Goal: Information Seeking & Learning: Learn about a topic

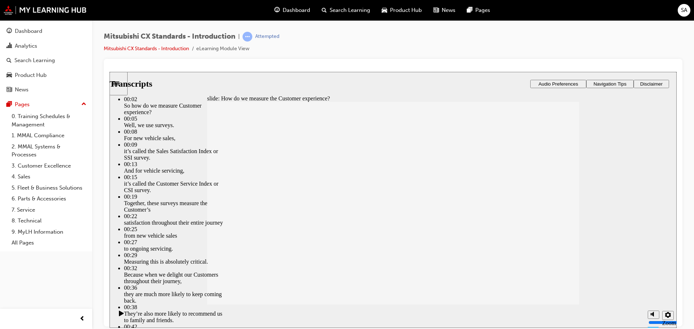
type input "187"
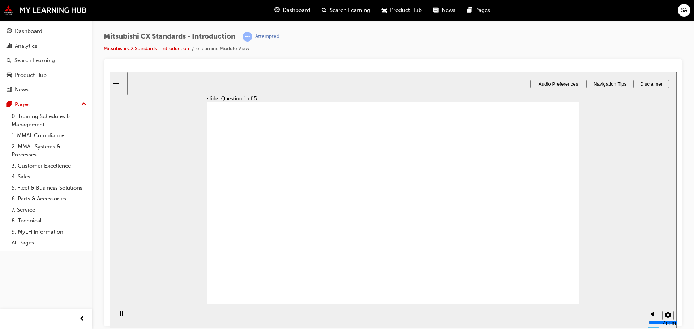
radio input "true"
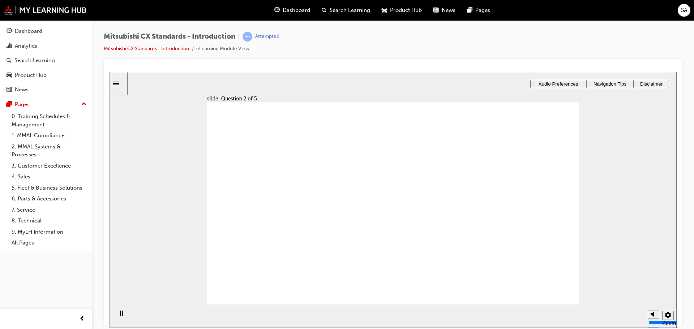
radio input "true"
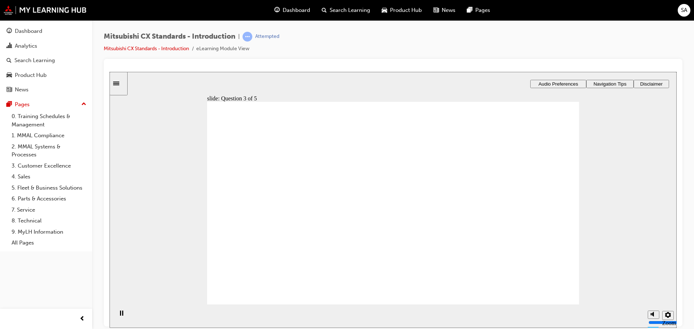
radio input "true"
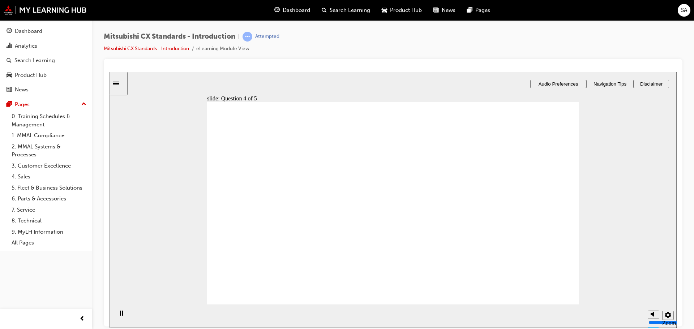
radio input "true"
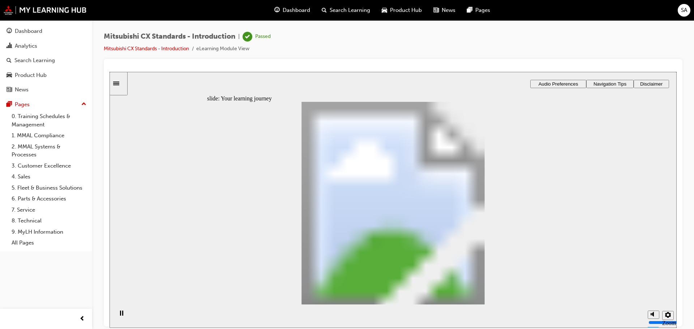
click at [31, 170] on link "3. Customer Excellence" at bounding box center [49, 165] width 81 height 11
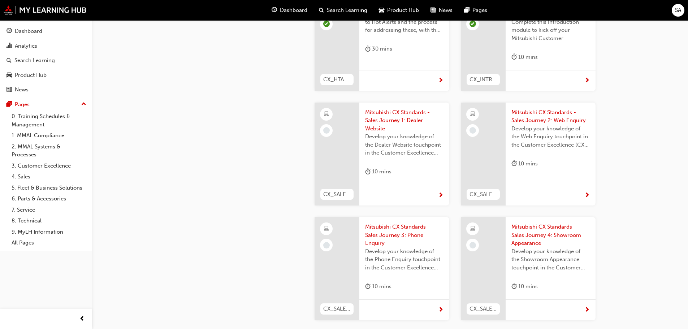
scroll to position [253, 0]
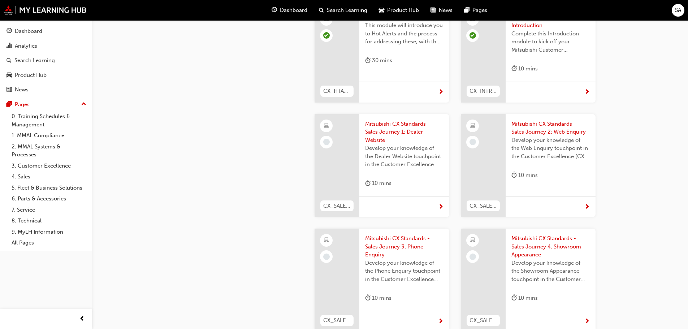
click at [389, 132] on span "Mitsubishi CX Standards - Sales Journey 1: Dealer Website" at bounding box center [404, 132] width 78 height 25
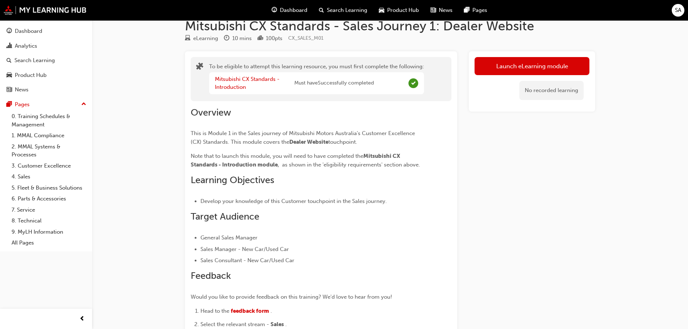
scroll to position [8, 0]
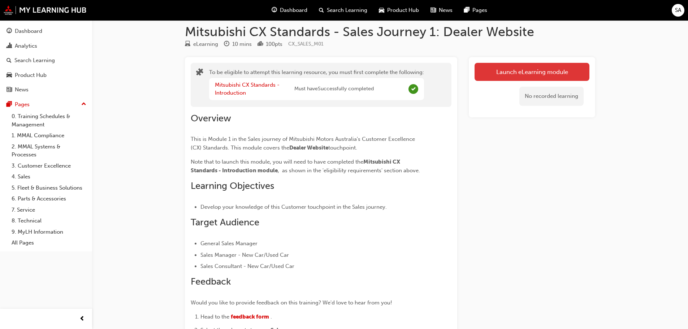
click at [513, 70] on button "Launch eLearning module" at bounding box center [532, 72] width 115 height 18
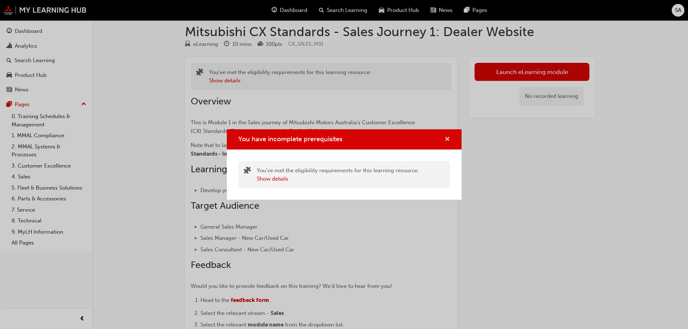
click at [446, 141] on span "cross-icon" at bounding box center [447, 140] width 5 height 7
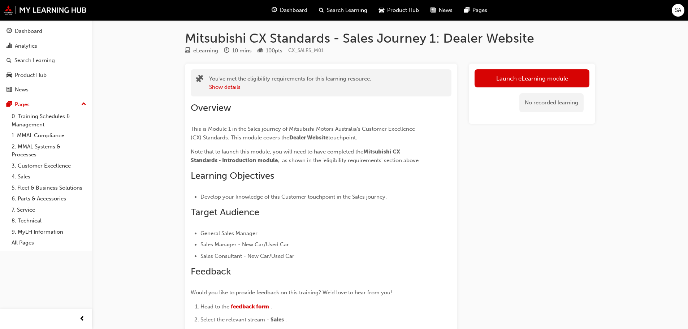
scroll to position [0, 0]
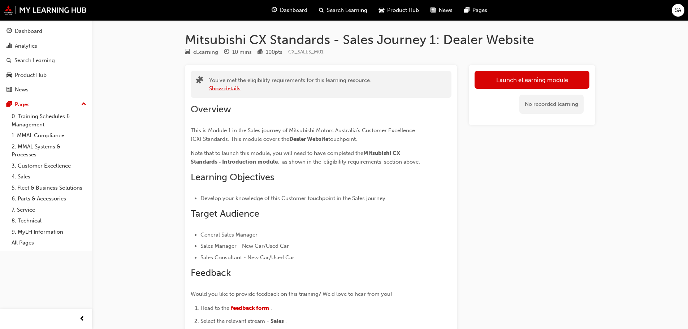
click at [232, 89] on button "Show details" at bounding box center [224, 89] width 31 height 8
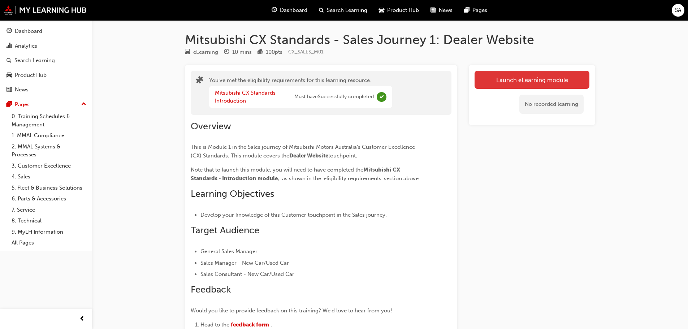
click at [504, 82] on button "Launch eLearning module" at bounding box center [532, 80] width 115 height 18
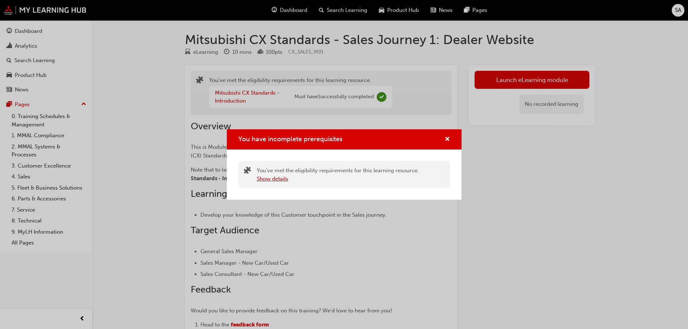
click at [279, 179] on button "Show details" at bounding box center [272, 179] width 31 height 8
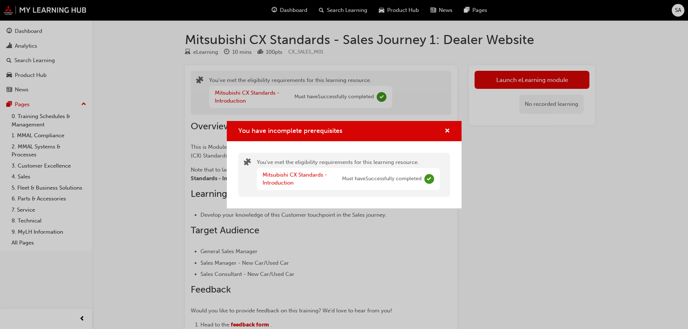
click at [428, 180] on span "Complete" at bounding box center [429, 179] width 10 height 10
click at [448, 131] on span "cross-icon" at bounding box center [447, 131] width 5 height 7
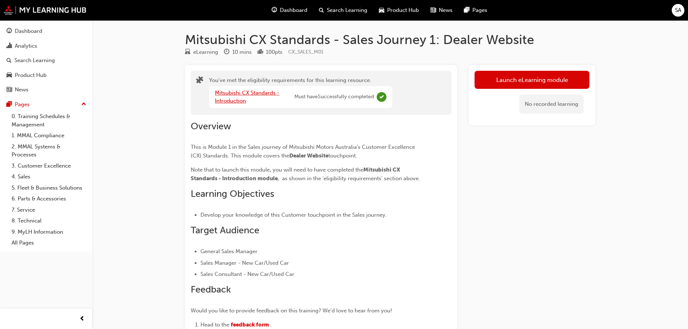
click at [234, 101] on link "Mitsubishi CX Standards - Introduction" at bounding box center [247, 97] width 65 height 15
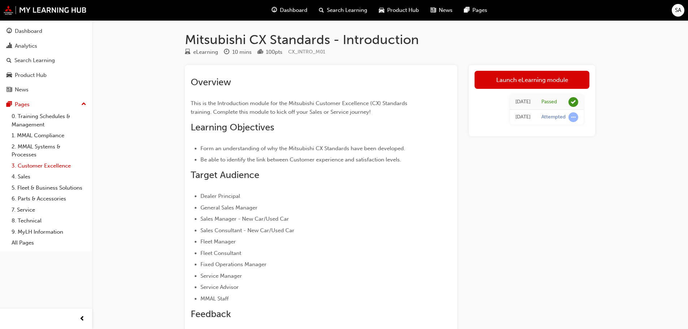
click at [31, 164] on link "3. Customer Excellence" at bounding box center [49, 165] width 81 height 11
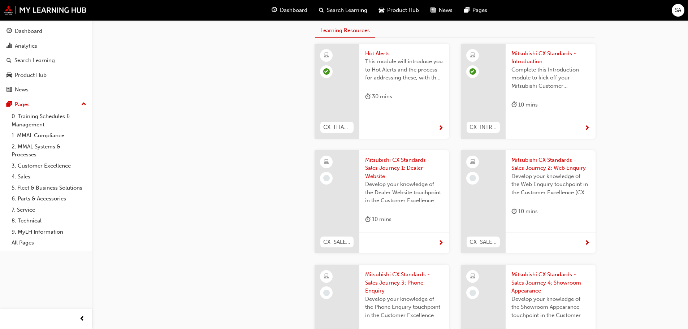
click at [388, 163] on span "Mitsubishi CX Standards - Sales Journey 1: Dealer Website" at bounding box center [404, 168] width 78 height 25
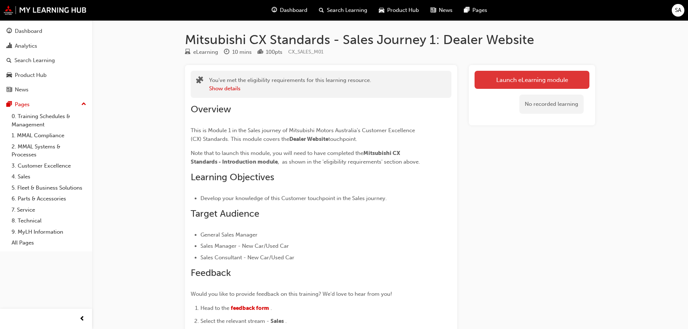
click at [533, 79] on link "Launch eLearning module" at bounding box center [532, 80] width 115 height 18
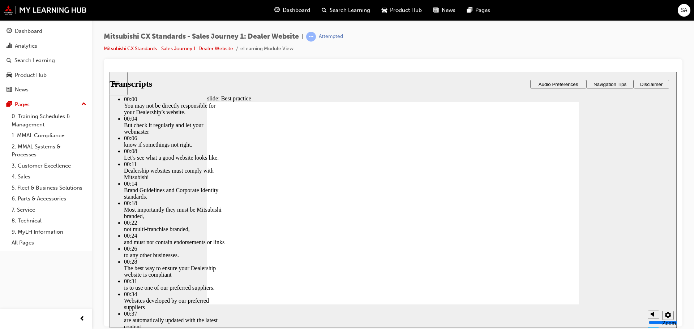
type input "111"
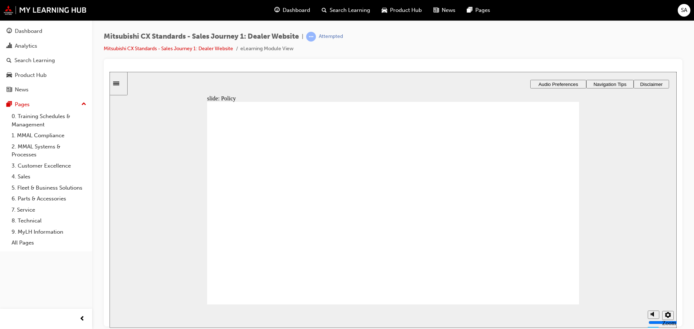
drag, startPoint x: 274, startPoint y: 226, endPoint x: 519, endPoint y: 207, distance: 245.6
drag, startPoint x: 294, startPoint y: 222, endPoint x: 399, endPoint y: 203, distance: 107.1
drag, startPoint x: 295, startPoint y: 216, endPoint x: 404, endPoint y: 211, distance: 109.2
drag, startPoint x: 284, startPoint y: 219, endPoint x: 518, endPoint y: 211, distance: 233.5
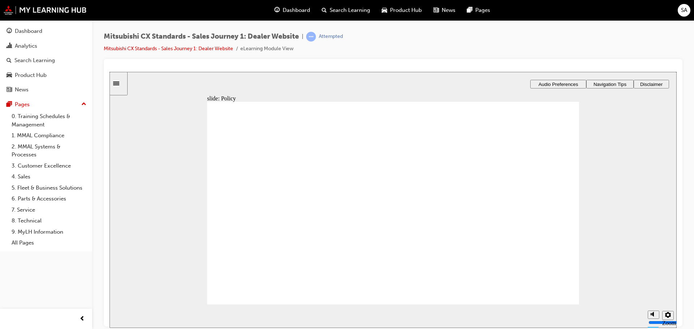
checkbox input "true"
drag, startPoint x: 229, startPoint y: 216, endPoint x: 229, endPoint y: 235, distance: 19.1
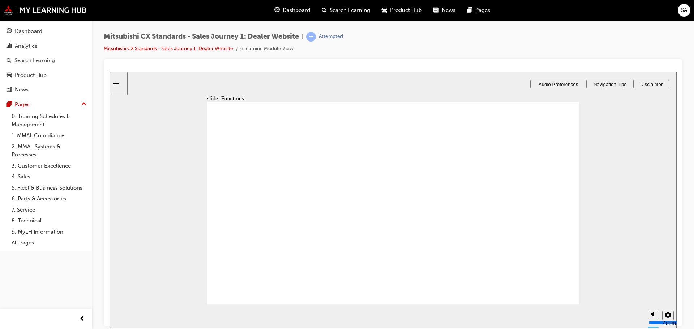
checkbox input "true"
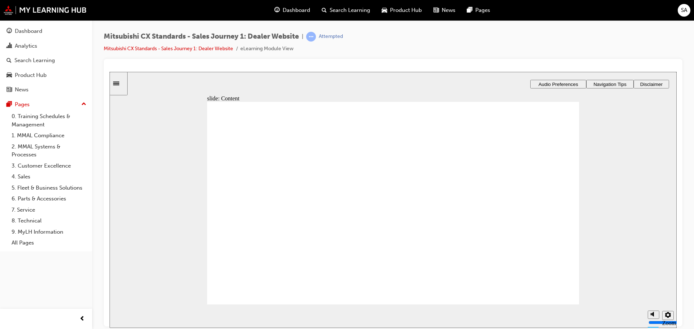
checkbox input "true"
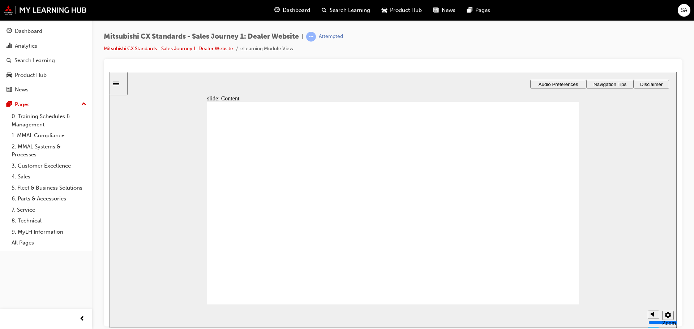
checkbox input "true"
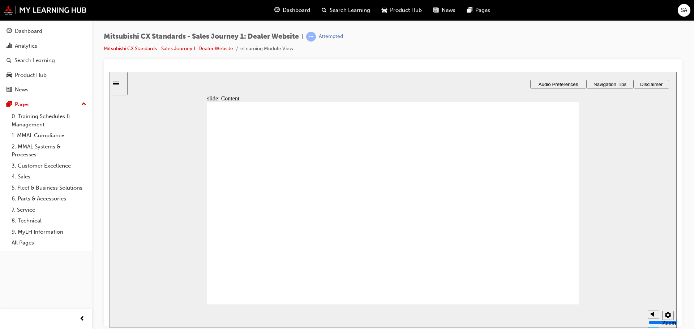
drag, startPoint x: 280, startPoint y: 214, endPoint x: 397, endPoint y: 186, distance: 120.5
drag, startPoint x: 288, startPoint y: 217, endPoint x: 413, endPoint y: 219, distance: 125.0
drag, startPoint x: 286, startPoint y: 215, endPoint x: 396, endPoint y: 237, distance: 112.7
drag, startPoint x: 275, startPoint y: 219, endPoint x: 396, endPoint y: 263, distance: 128.9
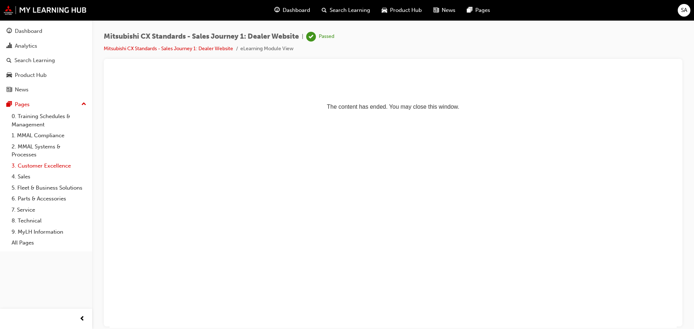
click at [40, 164] on link "3. Customer Excellence" at bounding box center [49, 165] width 81 height 11
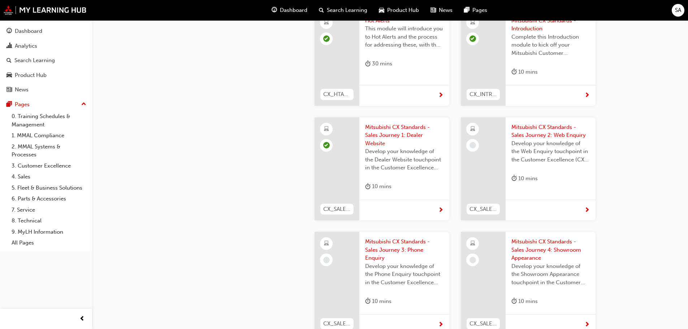
scroll to position [253, 0]
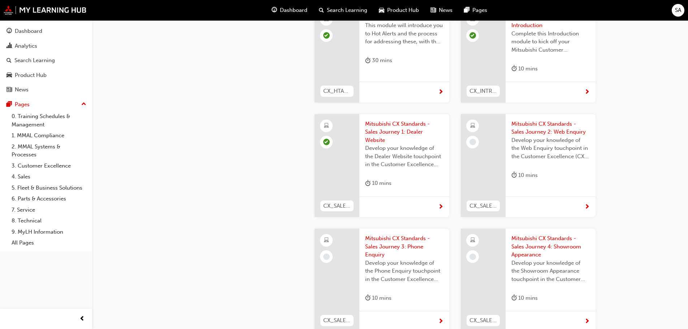
click at [499, 144] on div at bounding box center [483, 165] width 45 height 103
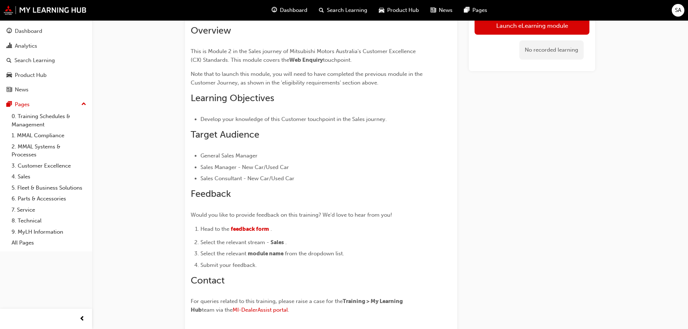
scroll to position [8, 0]
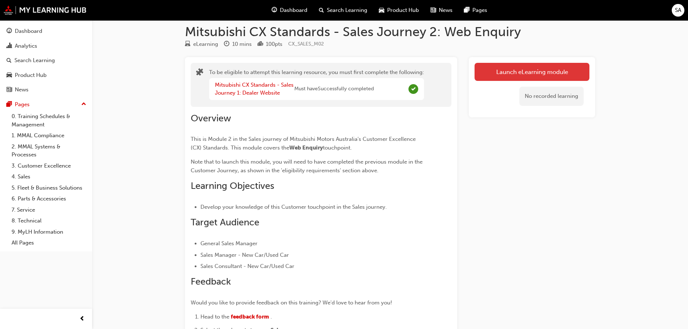
click at [545, 72] on button "Launch eLearning module" at bounding box center [532, 72] width 115 height 18
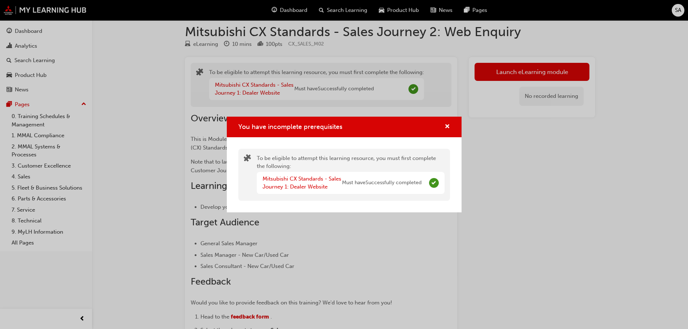
click at [439, 182] on div "Mitsubishi CX Standards - Sales Journey 1: Dealer Website Must have Successfull…" at bounding box center [351, 183] width 188 height 22
click at [435, 183] on span "Complete" at bounding box center [434, 183] width 10 height 10
click at [446, 127] on span "cross-icon" at bounding box center [447, 127] width 5 height 7
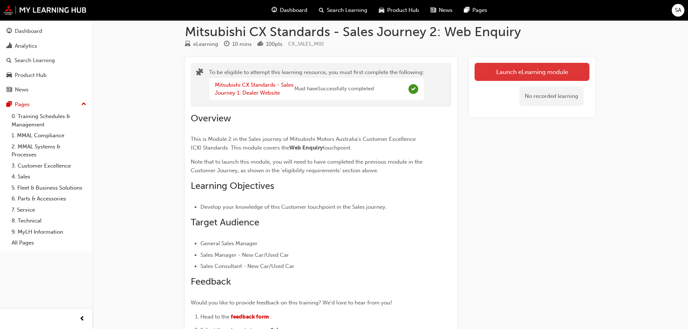
click at [512, 73] on button "Launch eLearning module" at bounding box center [532, 72] width 115 height 18
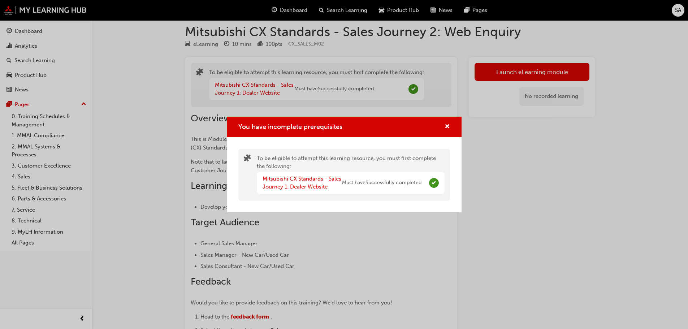
click at [435, 183] on span "Complete" at bounding box center [434, 183] width 10 height 10
click at [450, 125] on div "You have incomplete prerequisites" at bounding box center [344, 127] width 235 height 21
click at [451, 134] on div "You have incomplete prerequisites" at bounding box center [344, 127] width 235 height 21
click at [448, 128] on span "cross-icon" at bounding box center [447, 127] width 5 height 7
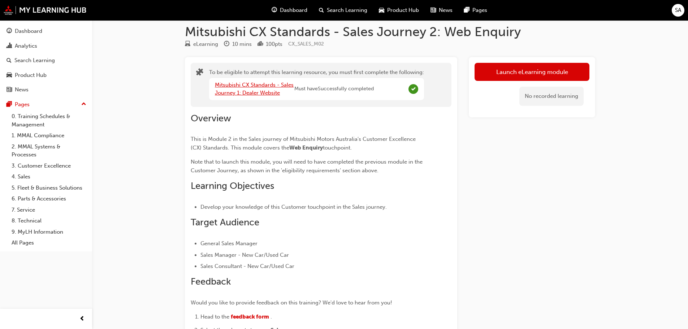
click at [256, 93] on link "Mitsubishi CX Standards - Sales Journey 1: Dealer Website" at bounding box center [254, 89] width 79 height 15
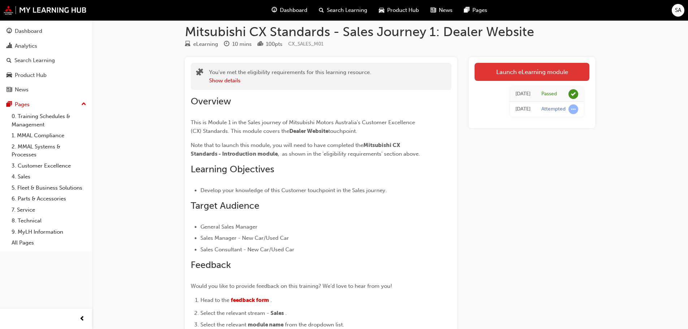
click at [517, 75] on link "Launch eLearning module" at bounding box center [532, 72] width 115 height 18
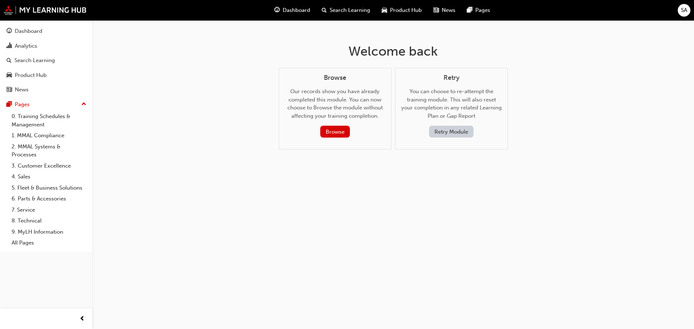
click at [361, 183] on div "Welcome back Browse Our records show you have already completed this module. Yo…" at bounding box center [393, 102] width 235 height 164
click at [36, 154] on link "2. MMAL Systems & Processes" at bounding box center [49, 150] width 81 height 19
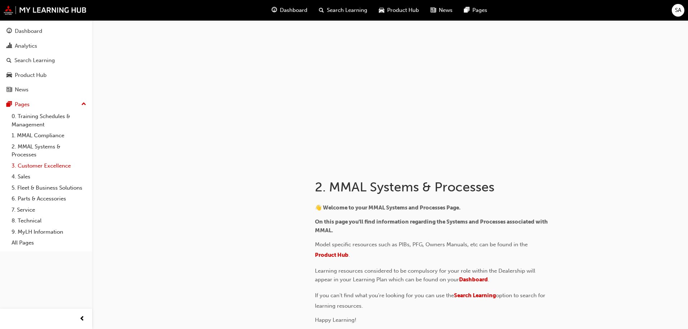
click at [40, 168] on link "3. Customer Excellence" at bounding box center [49, 165] width 81 height 11
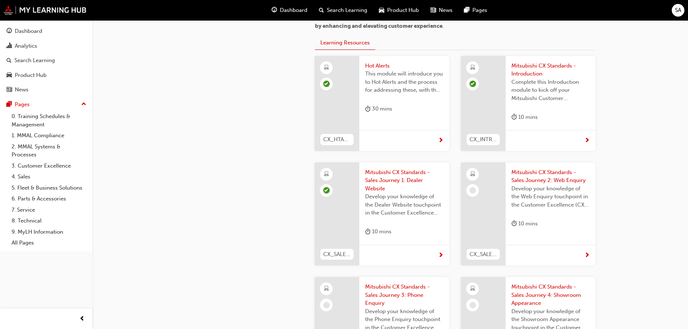
scroll to position [217, 0]
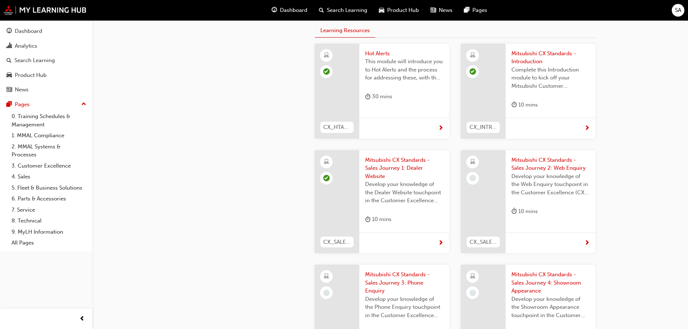
click at [525, 166] on span "Mitsubishi CX Standards - Sales Journey 2: Web Enquiry" at bounding box center [550, 164] width 78 height 16
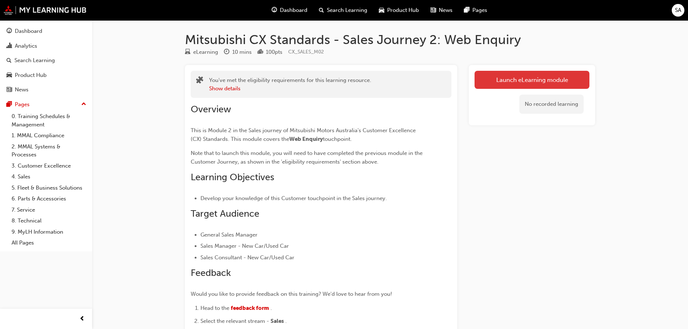
click at [495, 75] on button "Launch eLearning module" at bounding box center [532, 80] width 115 height 18
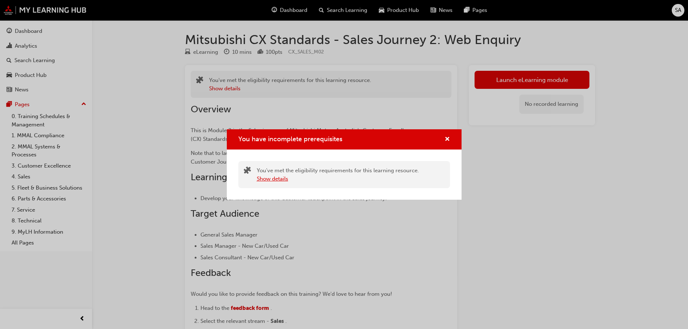
click at [267, 181] on button "Show details" at bounding box center [272, 179] width 31 height 8
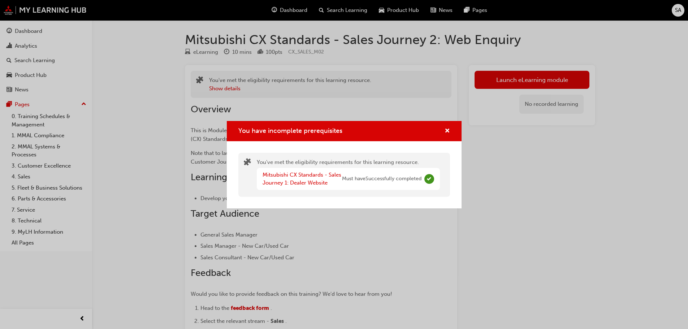
click at [443, 133] on div "You have incomplete prerequisites" at bounding box center [444, 131] width 11 height 9
click at [283, 180] on link "Mitsubishi CX Standards - Sales Journey 1: Dealer Website" at bounding box center [302, 179] width 79 height 15
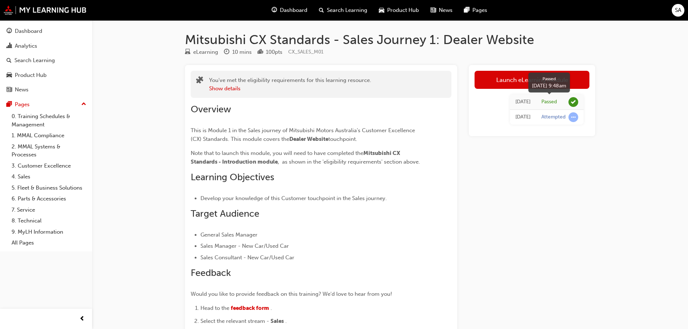
click at [573, 100] on span "learningRecordVerb_PASS-icon" at bounding box center [574, 102] width 10 height 10
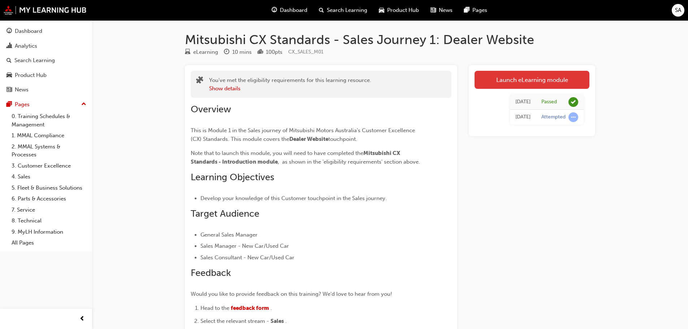
click at [523, 81] on link "Launch eLearning module" at bounding box center [532, 80] width 115 height 18
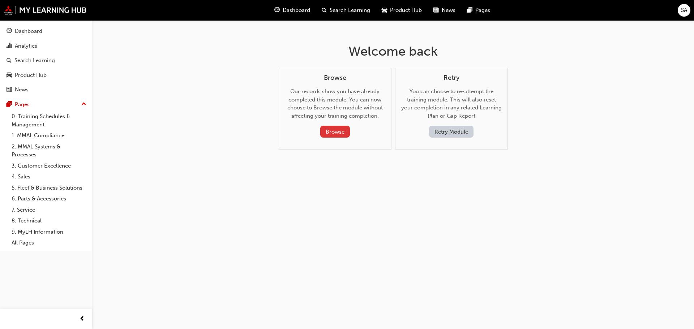
click at [336, 132] on button "Browse" at bounding box center [335, 132] width 30 height 12
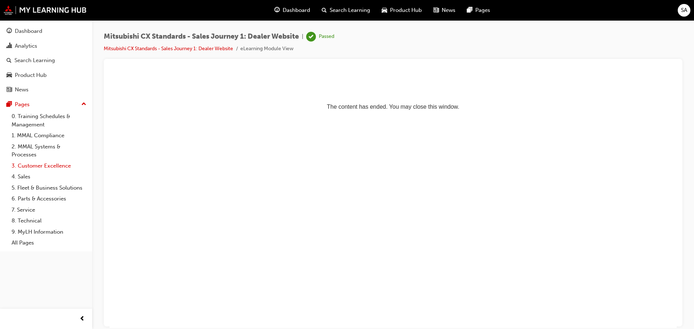
click at [43, 165] on link "3. Customer Excellence" at bounding box center [49, 165] width 81 height 11
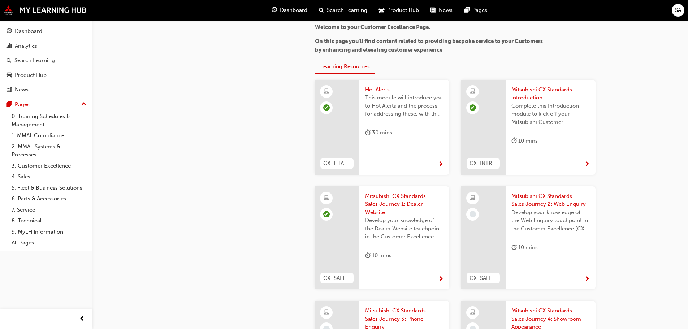
click at [488, 219] on div at bounding box center [483, 237] width 45 height 103
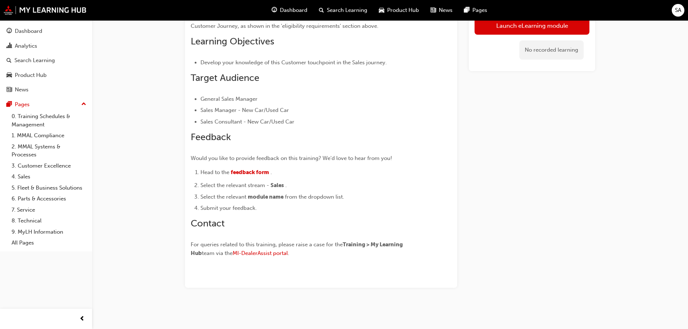
scroll to position [136, 0]
click at [505, 29] on link "Launch eLearning module" at bounding box center [532, 26] width 115 height 18
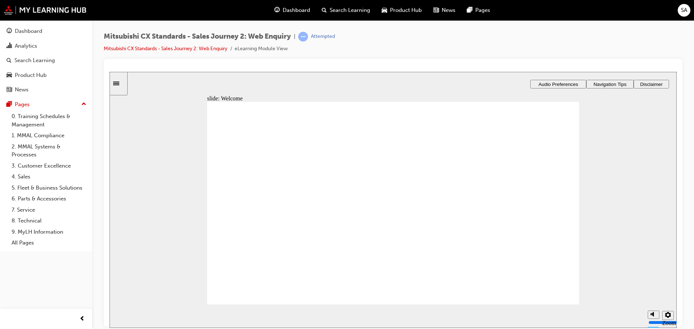
drag, startPoint x: 273, startPoint y: 266, endPoint x: 276, endPoint y: 286, distance: 20.0
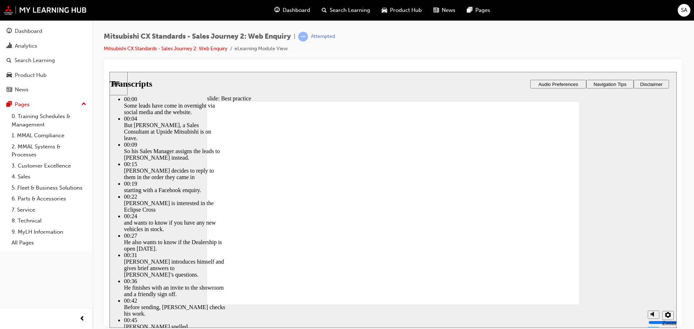
type input "78"
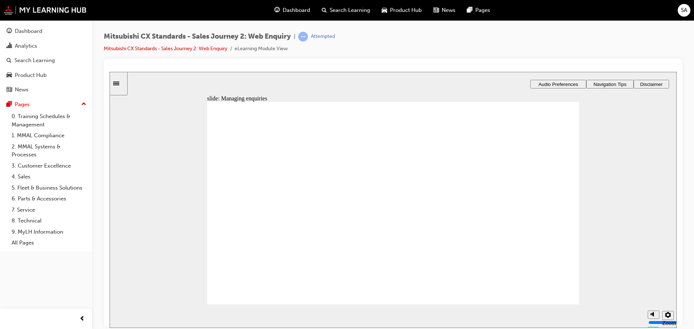
drag, startPoint x: 258, startPoint y: 219, endPoint x: 380, endPoint y: 199, distance: 124.4
drag, startPoint x: 278, startPoint y: 219, endPoint x: 399, endPoint y: 216, distance: 121.4
drag, startPoint x: 290, startPoint y: 228, endPoint x: 399, endPoint y: 247, distance: 111.5
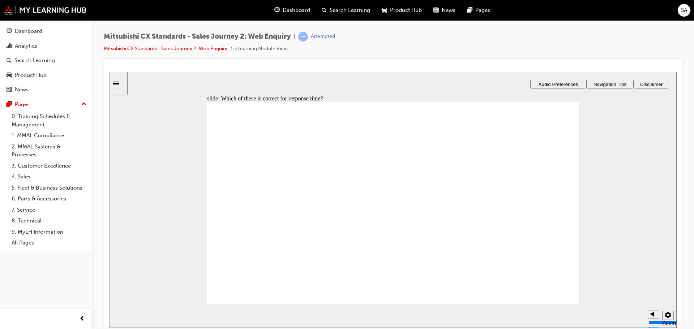
radio input "false"
radio input "true"
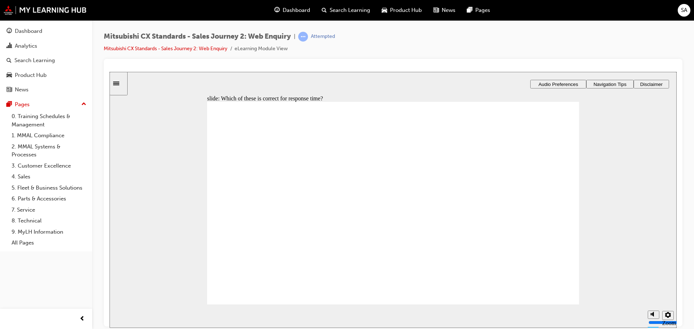
drag, startPoint x: 261, startPoint y: 234, endPoint x: 365, endPoint y: 168, distance: 123.6
drag, startPoint x: 274, startPoint y: 225, endPoint x: 385, endPoint y: 190, distance: 117.0
drag, startPoint x: 263, startPoint y: 223, endPoint x: 381, endPoint y: 212, distance: 118.2
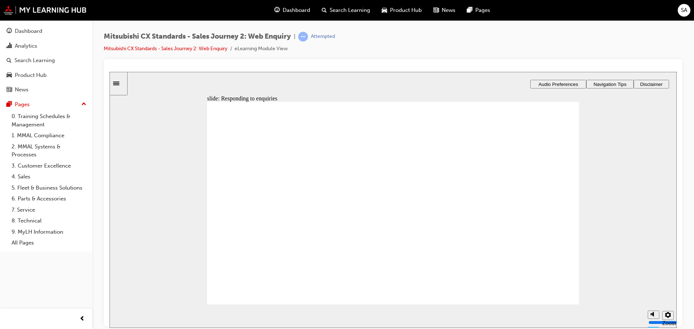
drag, startPoint x: 281, startPoint y: 226, endPoint x: 368, endPoint y: 238, distance: 88.3
drag, startPoint x: 272, startPoint y: 230, endPoint x: 391, endPoint y: 241, distance: 120.1
drag, startPoint x: 385, startPoint y: 239, endPoint x: 388, endPoint y: 162, distance: 77.0
drag, startPoint x: 367, startPoint y: 205, endPoint x: 367, endPoint y: 183, distance: 21.7
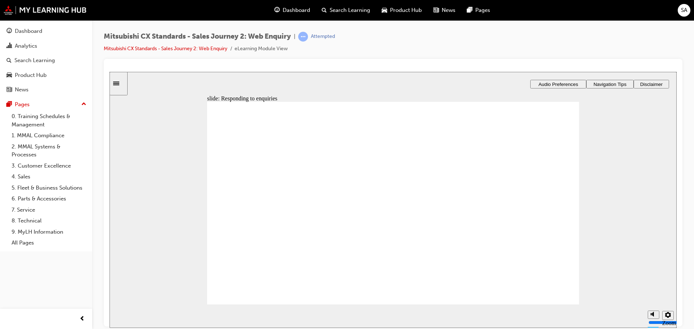
radio input "true"
checkbox input "true"
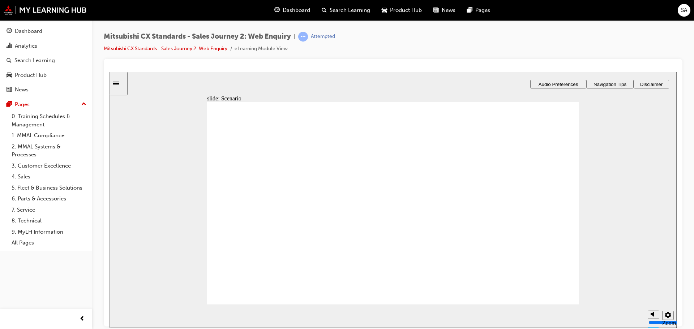
checkbox input "true"
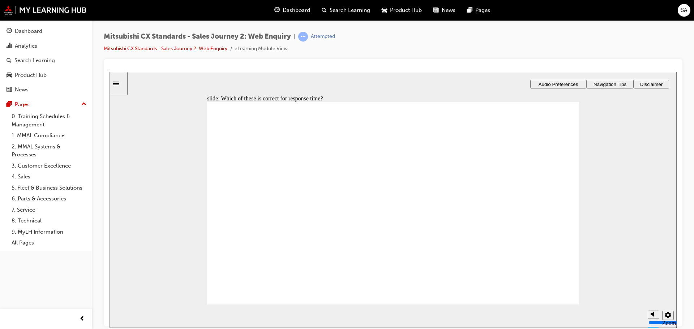
radio input "true"
drag, startPoint x: 228, startPoint y: 193, endPoint x: 424, endPoint y: 245, distance: 202.7
drag, startPoint x: 258, startPoint y: 234, endPoint x: 399, endPoint y: 261, distance: 143.7
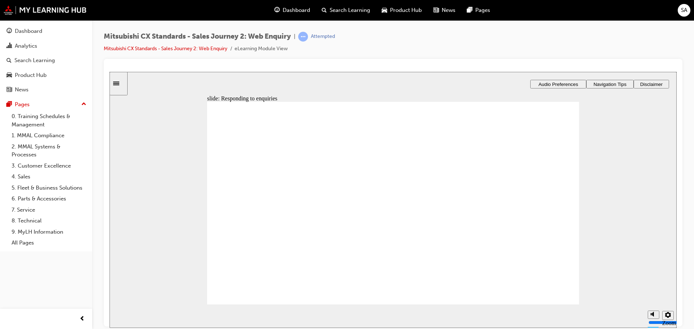
drag, startPoint x: 258, startPoint y: 229, endPoint x: 501, endPoint y: 211, distance: 244.5
drag, startPoint x: 255, startPoint y: 225, endPoint x: 395, endPoint y: 208, distance: 140.8
drag, startPoint x: 283, startPoint y: 224, endPoint x: 378, endPoint y: 224, distance: 95.4
drag, startPoint x: 270, startPoint y: 226, endPoint x: 365, endPoint y: 236, distance: 95.8
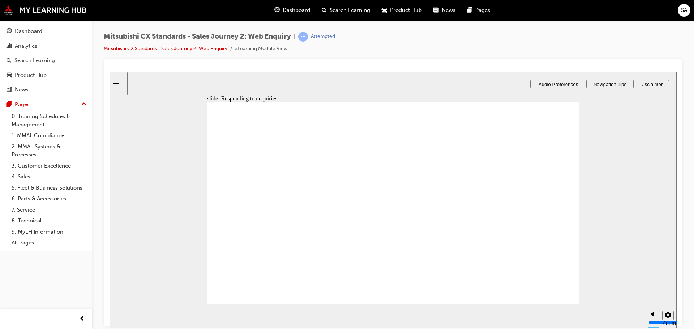
checkbox input "true"
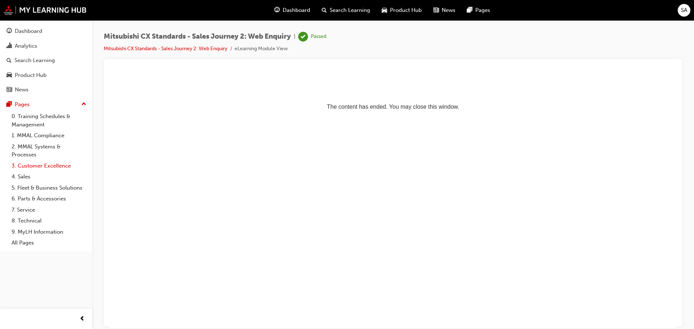
click at [51, 164] on link "3. Customer Excellence" at bounding box center [49, 165] width 81 height 11
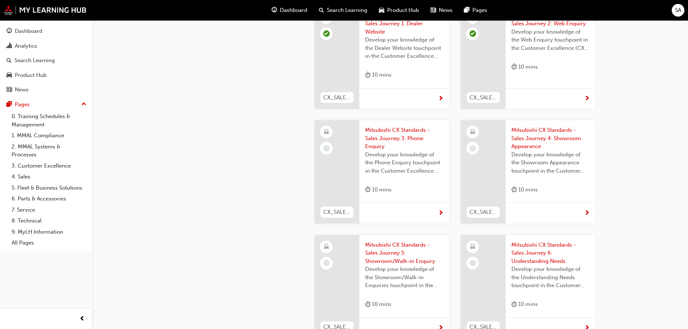
click at [350, 134] on div at bounding box center [337, 171] width 45 height 103
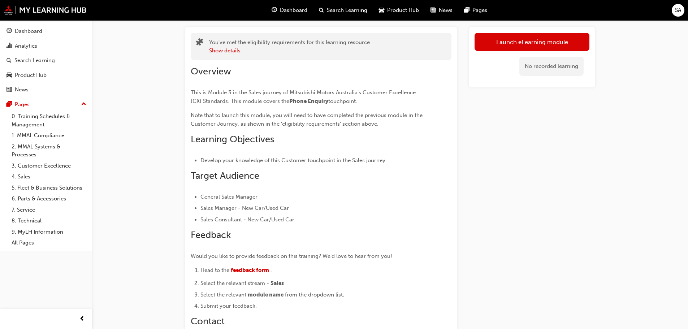
scroll to position [27, 0]
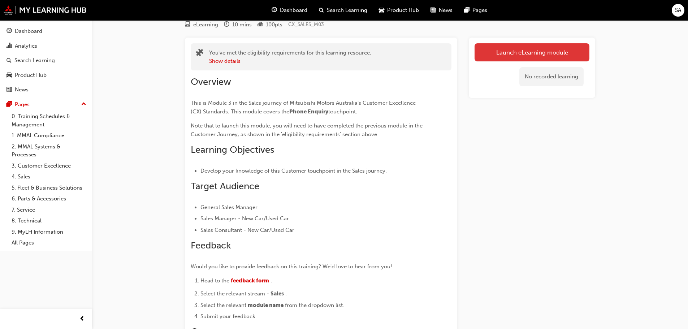
click at [520, 51] on link "Launch eLearning module" at bounding box center [532, 52] width 115 height 18
